Goal: Task Accomplishment & Management: Use online tool/utility

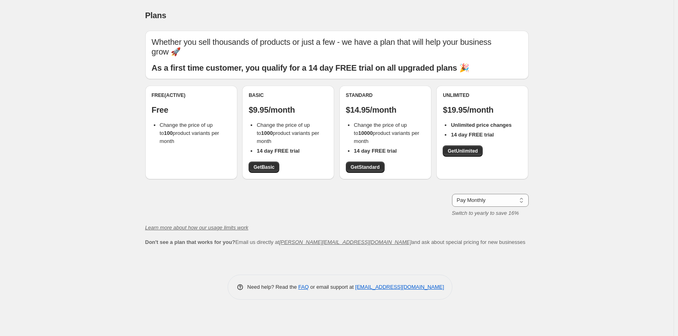
drag, startPoint x: 231, startPoint y: 142, endPoint x: 140, endPoint y: 100, distance: 100.7
click at [140, 100] on div "Whether you sell thousands of products or just a few - we have a plan that will…" at bounding box center [334, 143] width 390 height 238
click at [298, 199] on div "Pay Monthly Pay Yearly (Save 16%) Pay Monthly Switch to yearly to save 16%" at bounding box center [336, 205] width 383 height 23
click at [262, 167] on span "Get Basic" at bounding box center [263, 167] width 21 height 6
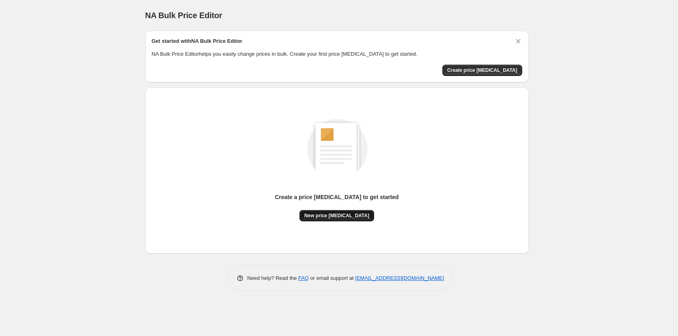
click at [340, 217] on span "New price [MEDICAL_DATA]" at bounding box center [336, 215] width 65 height 6
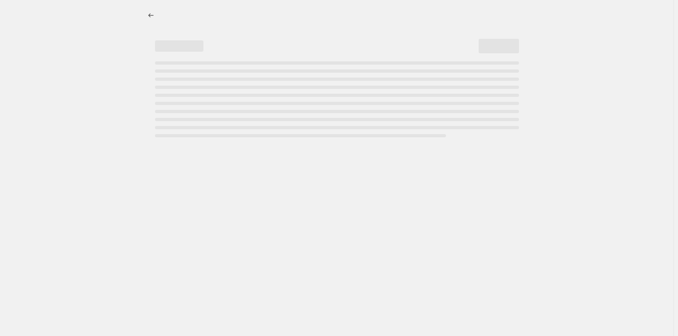
select select "percentage"
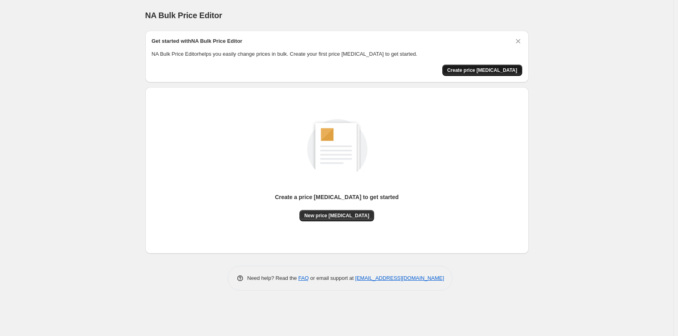
click at [484, 71] on span "Create price change job" at bounding box center [482, 70] width 70 height 6
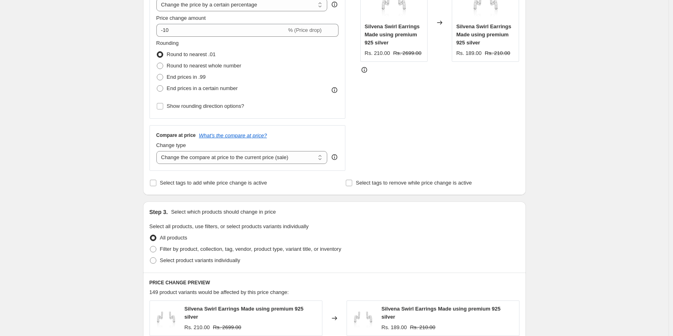
scroll to position [119, 0]
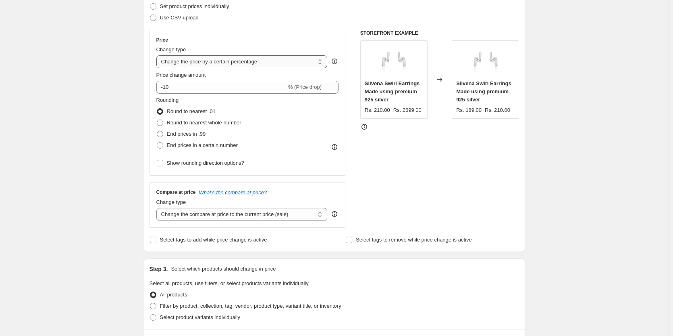
click at [265, 57] on select "Change the price to a certain amount Change the price by a certain amount Chang…" at bounding box center [241, 61] width 171 height 13
select select "no_change"
click at [158, 55] on select "Change the price to a certain amount Change the price by a certain amount Chang…" at bounding box center [241, 61] width 171 height 13
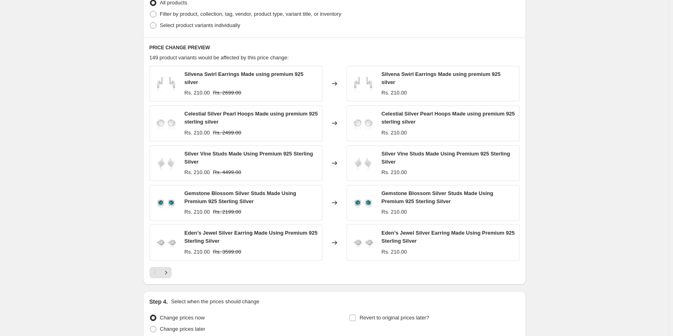
scroll to position [384, 0]
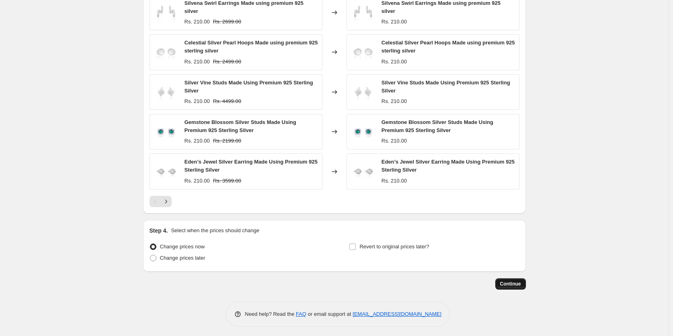
click at [509, 280] on span "Continue" at bounding box center [510, 283] width 21 height 6
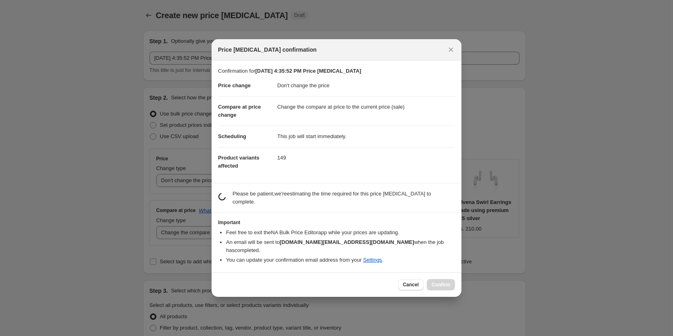
scroll to position [0, 0]
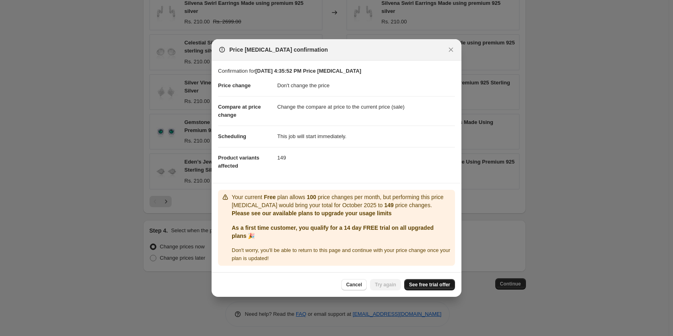
click at [431, 287] on span "See free trial offer" at bounding box center [429, 284] width 41 height 6
click at [429, 282] on span "See free trial offer" at bounding box center [429, 284] width 41 height 6
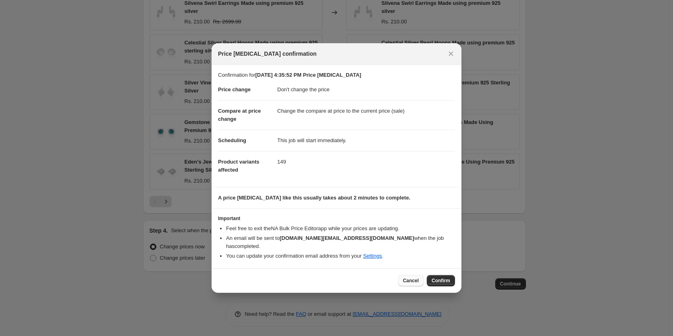
click at [419, 277] on span "Cancel" at bounding box center [411, 280] width 16 height 6
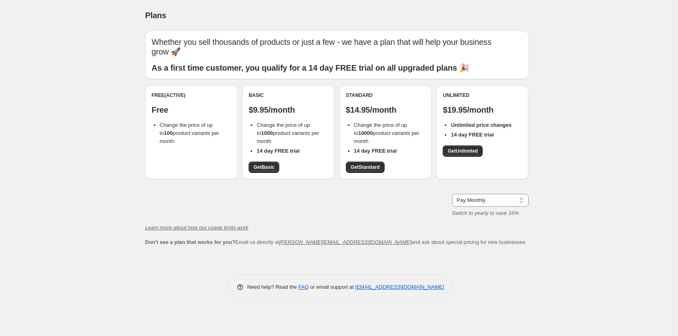
click at [174, 151] on div "Free (Active) Free Change the price of up to 100 product variants per month" at bounding box center [191, 132] width 92 height 94
click at [508, 204] on select "Pay Monthly Pay Yearly (Save 16%)" at bounding box center [490, 200] width 77 height 13
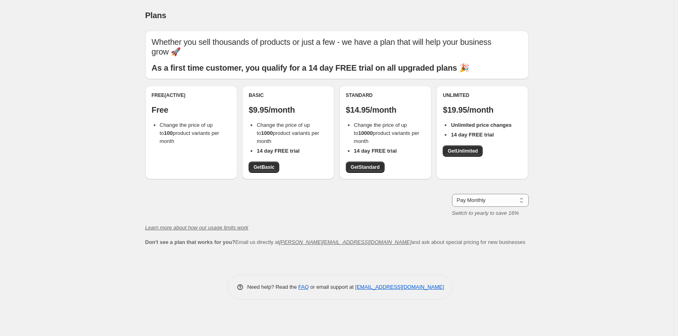
click at [301, 161] on div "Basic $9.95/month Change the price of up to 1000 product variants per month 14 …" at bounding box center [287, 132] width 79 height 81
click at [261, 170] on span "Get Basic" at bounding box center [263, 167] width 21 height 6
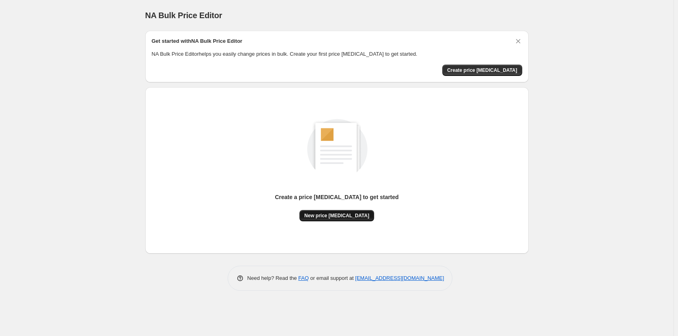
click at [318, 216] on span "New price [MEDICAL_DATA]" at bounding box center [336, 215] width 65 height 6
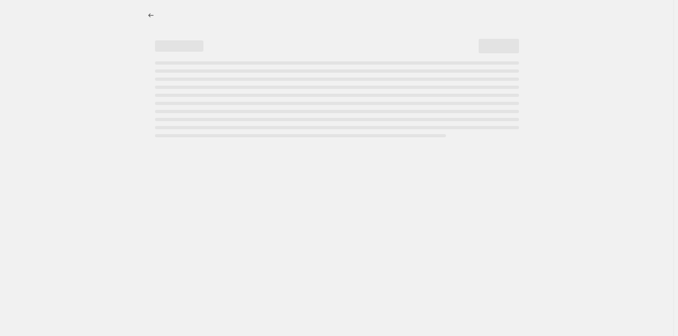
select select "percentage"
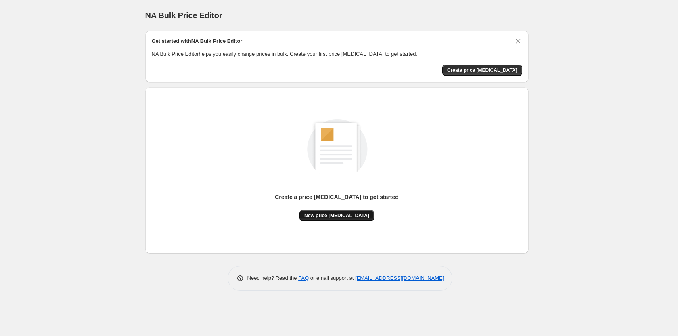
click at [336, 217] on span "New price [MEDICAL_DATA]" at bounding box center [336, 215] width 65 height 6
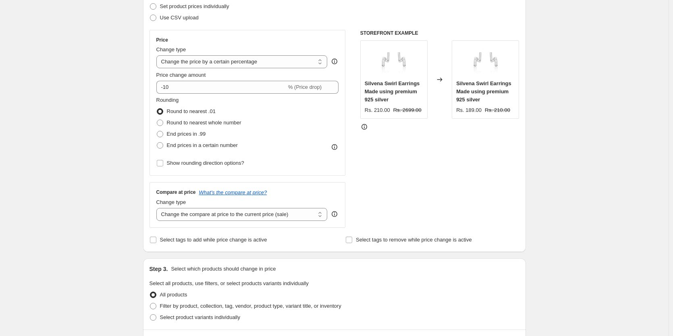
scroll to position [40, 0]
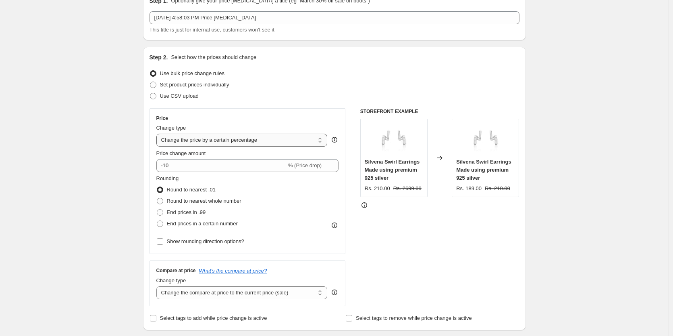
click at [281, 140] on select "Change the price to a certain amount Change the price by a certain amount Chang…" at bounding box center [241, 139] width 171 height 13
select select "no_change"
click at [158, 133] on select "Change the price to a certain amount Change the price by a certain amount Chang…" at bounding box center [241, 139] width 171 height 13
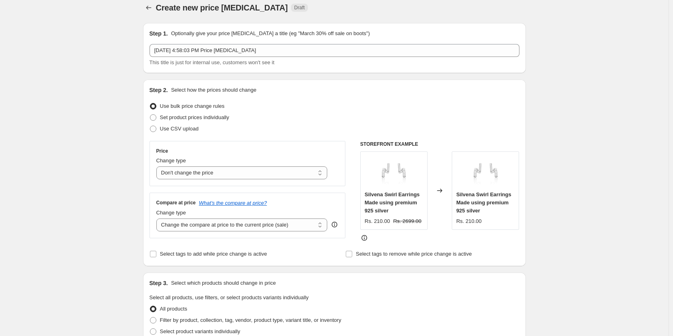
scroll to position [0, 0]
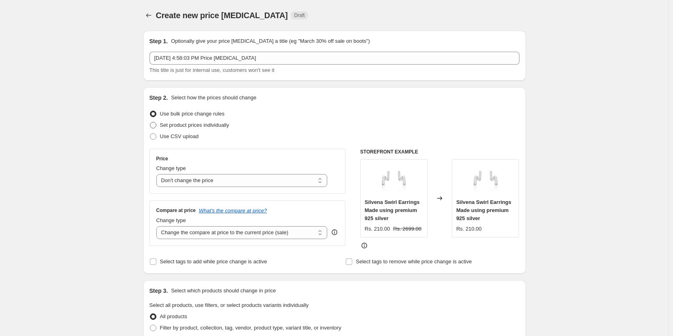
click at [154, 126] on span at bounding box center [153, 125] width 6 height 6
click at [150, 122] on input "Set product prices individually" at bounding box center [150, 122] width 0 height 0
radio input "true"
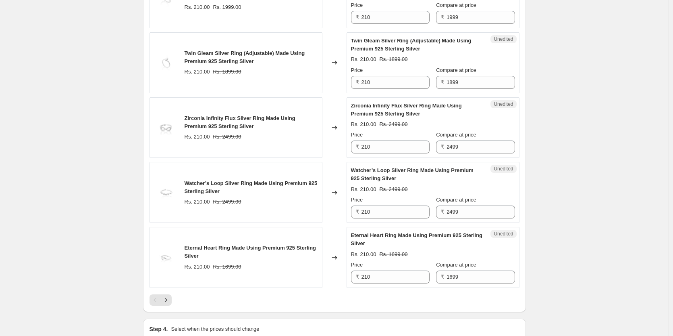
scroll to position [1378, 0]
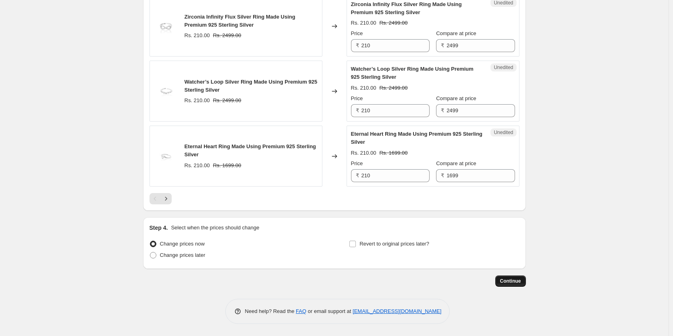
click at [510, 281] on span "Continue" at bounding box center [510, 280] width 21 height 6
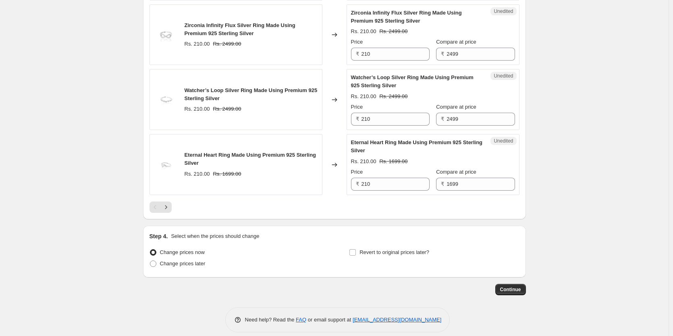
scroll to position [1423, 0]
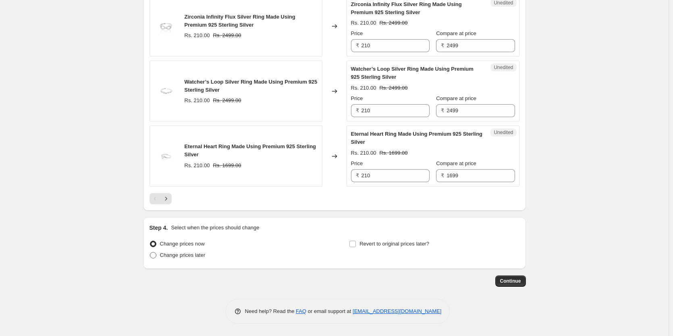
click at [157, 256] on span at bounding box center [153, 254] width 7 height 7
click at [150, 252] on input "Change prices later" at bounding box center [150, 252] width 0 height 0
radio input "true"
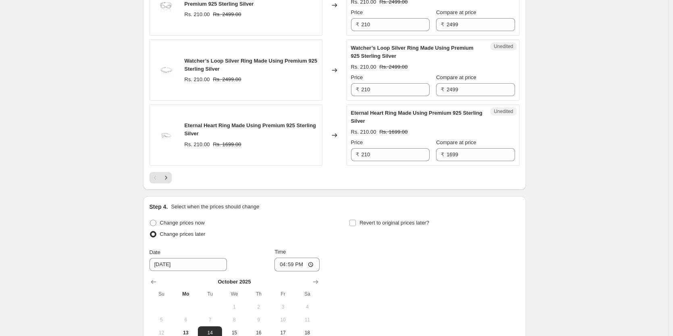
scroll to position [1440, 0]
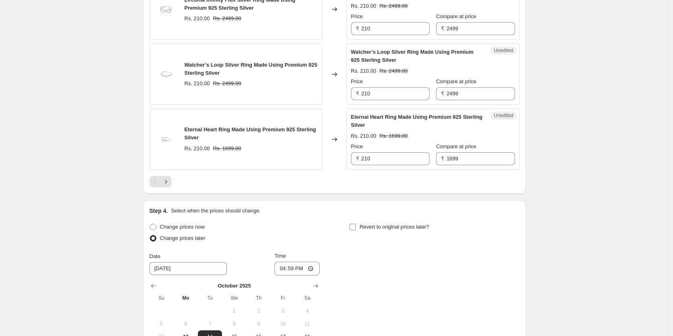
click at [356, 225] on input "Revert to original prices later?" at bounding box center [353, 226] width 6 height 6
checkbox input "true"
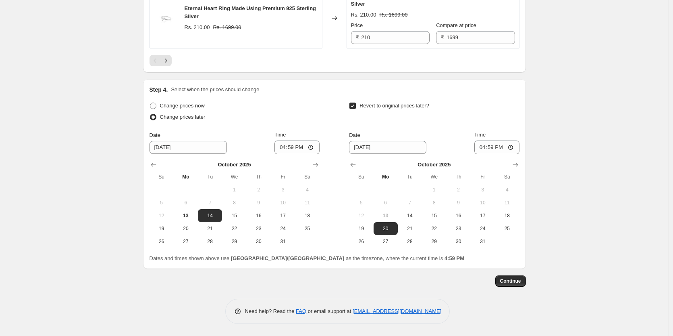
click at [516, 275] on button "Continue" at bounding box center [511, 280] width 31 height 11
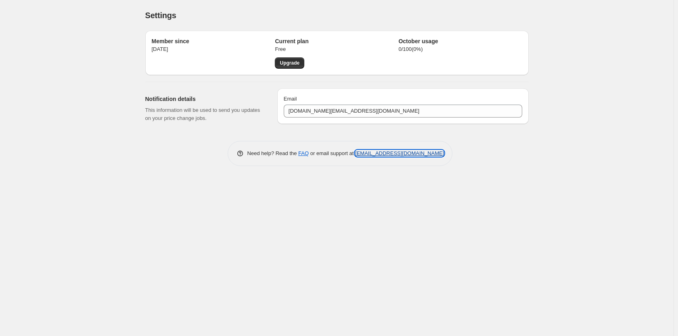
click at [389, 151] on link "[EMAIL_ADDRESS][DOMAIN_NAME]" at bounding box center [399, 153] width 89 height 6
